Goal: Use online tool/utility: Utilize a website feature to perform a specific function

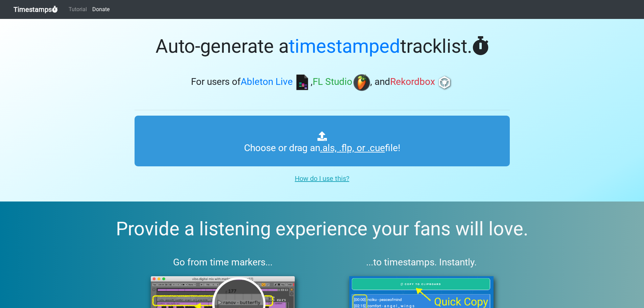
type input "C:\fakepath\01 Uplifting Trance 42.cue"
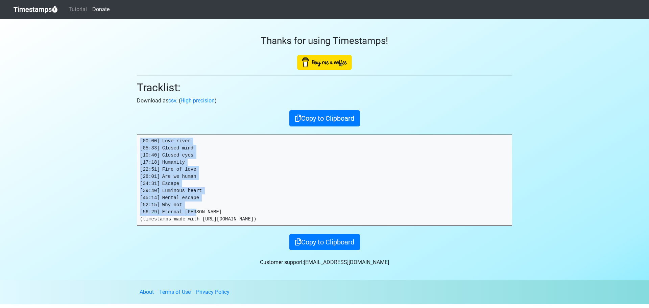
drag, startPoint x: 195, startPoint y: 211, endPoint x: 106, endPoint y: 138, distance: 115.3
click at [106, 138] on section "Thanks for using Timestamps! Tracklist: Download as csv . ( High precision ) Co…" at bounding box center [324, 149] width 649 height 261
copy pre "[00:00] Love river [05:33] Closed mind [10:40] Closed eyes [17:18] Humanity [22…"
click at [216, 184] on pre "[00:00] Love river [05:33] Closed mind [10:40] Closed eyes [17:18] Humanity [22…" at bounding box center [324, 180] width 375 height 91
